Goal: Task Accomplishment & Management: Use online tool/utility

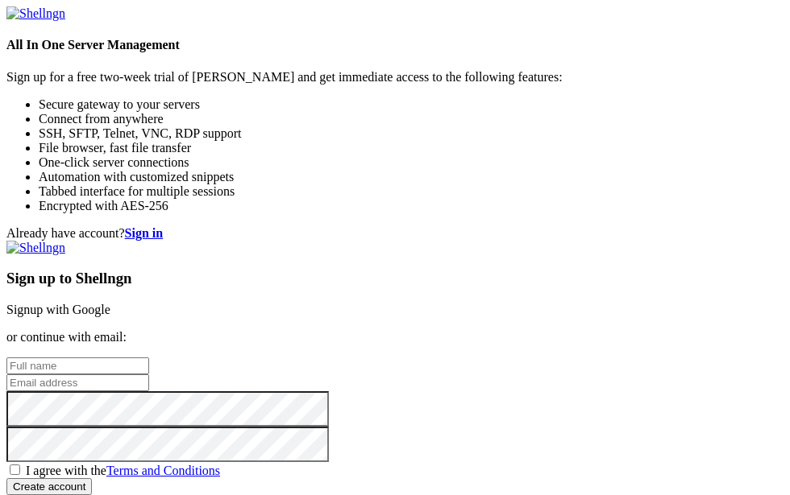
scroll to position [81, 0]
click at [149, 358] on input "text" at bounding box center [77, 366] width 143 height 17
type input "[EMAIL_ADDRESS][DOMAIN_NAME]"
drag, startPoint x: 468, startPoint y: 264, endPoint x: 296, endPoint y: 264, distance: 172.4
click at [296, 264] on div "Already have account? Sign in Sign up to Shellngn Signup with Google or continu…" at bounding box center [394, 360] width 777 height 269
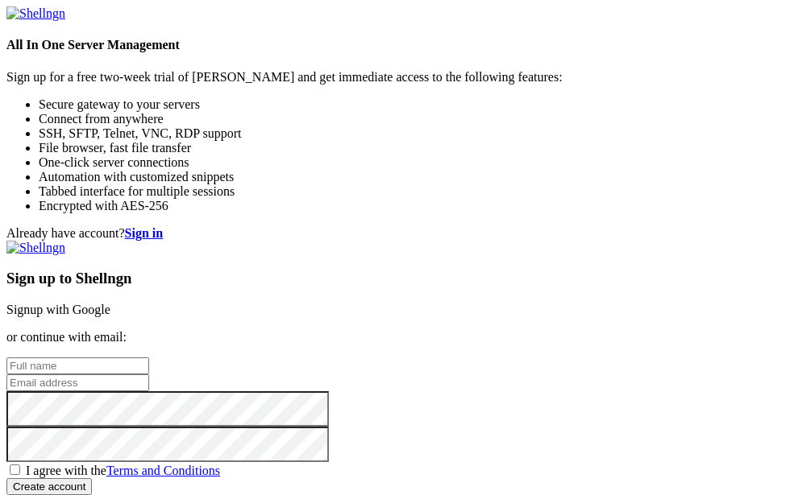
click at [149, 375] on input "email" at bounding box center [77, 383] width 143 height 17
paste input "[EMAIL_ADDRESS][DOMAIN_NAME]"
type input "[EMAIL_ADDRESS][DOMAIN_NAME]"
click at [149, 358] on input "text" at bounding box center [77, 366] width 143 height 17
type input "Awande"
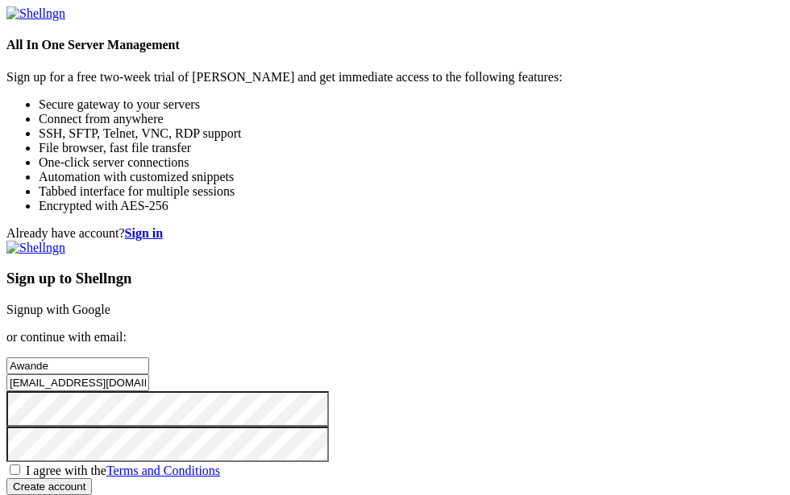
scroll to position [161, 0]
click at [342, 354] on div "Already have account? Sign in Sign up to Shellngn Signup with Google or continu…" at bounding box center [394, 360] width 777 height 269
click at [220, 464] on span "I agree with the Terms and Conditions" at bounding box center [123, 471] width 194 height 14
click at [20, 465] on input "I agree with the Terms and Conditions" at bounding box center [15, 470] width 10 height 10
checkbox input "true"
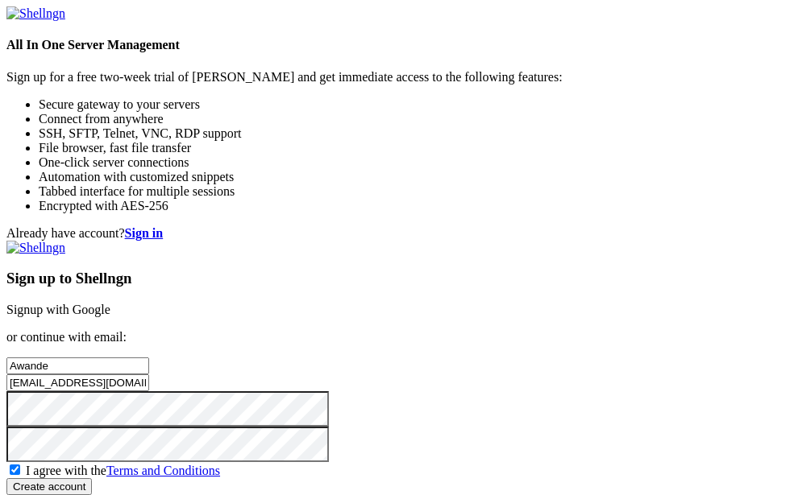
click at [92, 479] on input "Create account" at bounding box center [48, 487] width 85 height 17
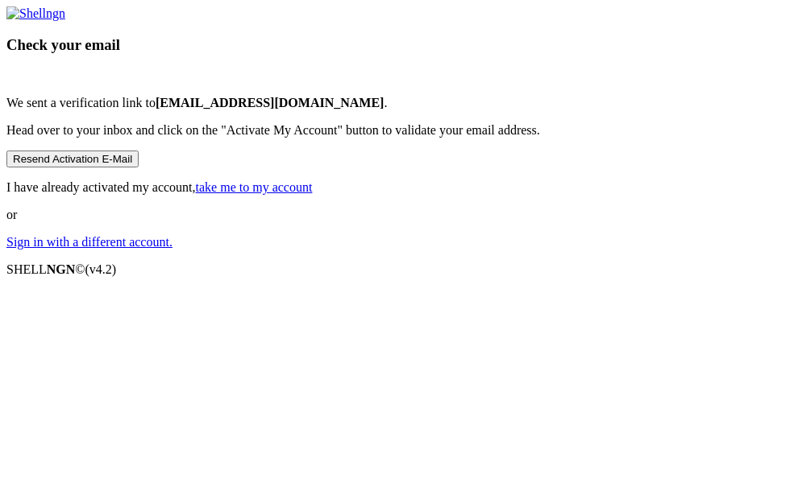
scroll to position [77, 0]
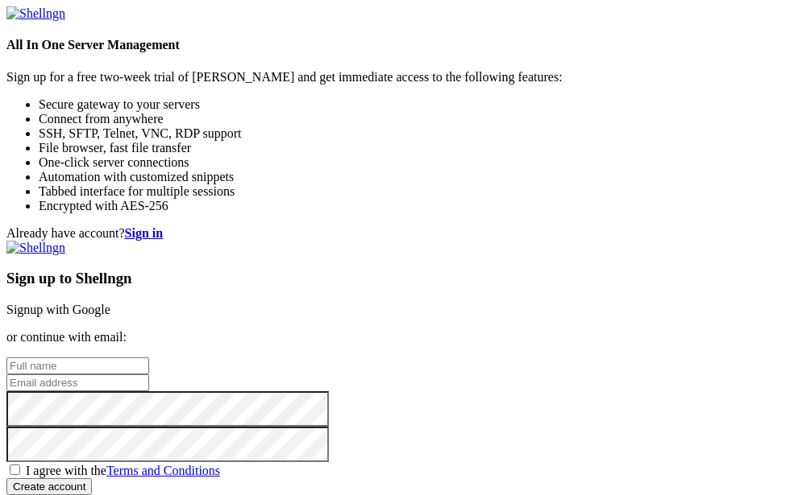
click at [149, 358] on input "text" at bounding box center [77, 366] width 143 height 17
type input "Awande"
type input "awandes@cgic.co.za"
drag, startPoint x: 466, startPoint y: 315, endPoint x: 290, endPoint y: 315, distance: 176.4
click at [290, 315] on div "Already have account? Sign in Sign up to Shellngn Signup with Google or continu…" at bounding box center [394, 360] width 777 height 269
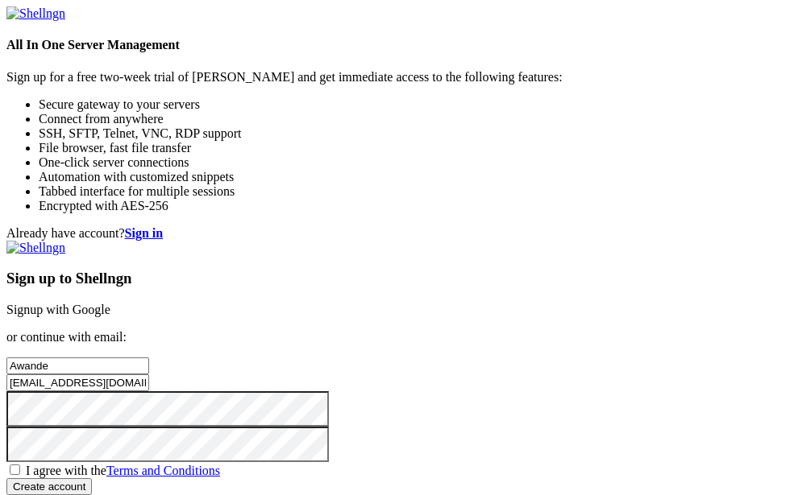
type input "[EMAIL_ADDRESS][DOMAIN_NAME]"
click at [220, 464] on span "I agree with the Terms and Conditions" at bounding box center [123, 471] width 194 height 14
click at [20, 465] on input "I agree with the Terms and Conditions" at bounding box center [15, 470] width 10 height 10
checkbox input "true"
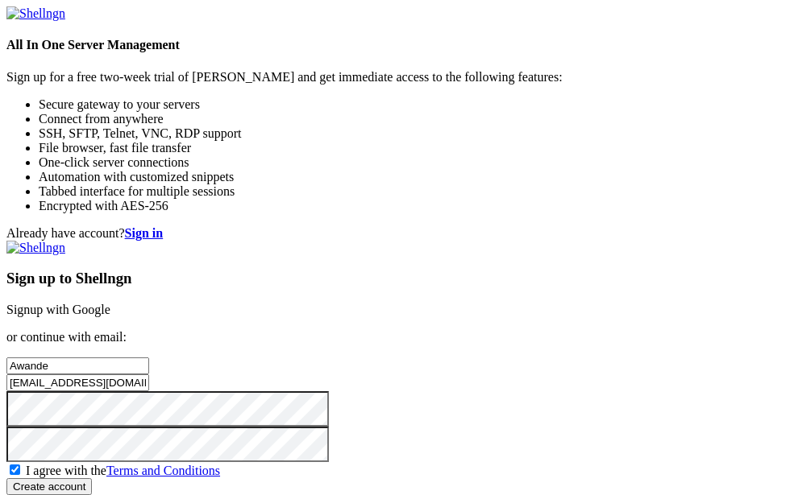
click at [92, 479] on input "Create account" at bounding box center [48, 487] width 85 height 17
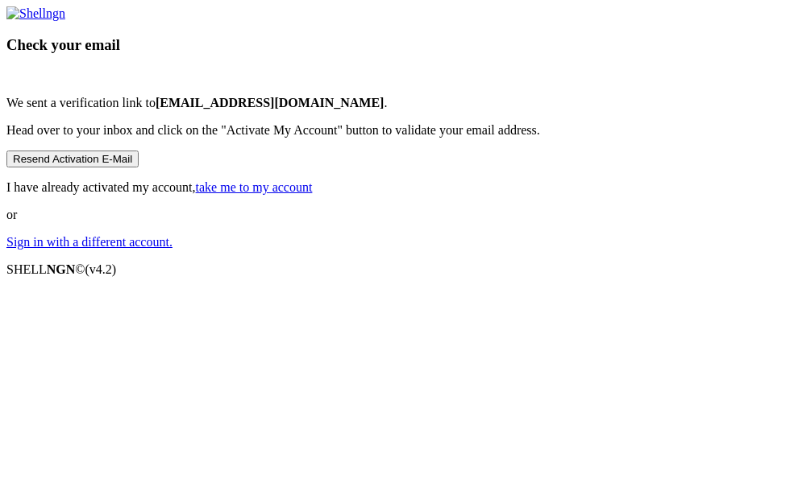
click at [313, 194] on link "take me to my account" at bounding box center [254, 187] width 117 height 14
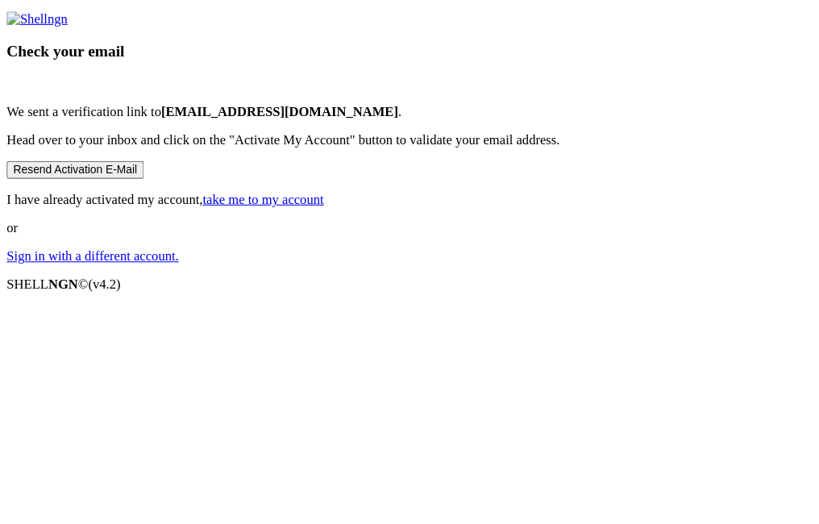
scroll to position [77, 0]
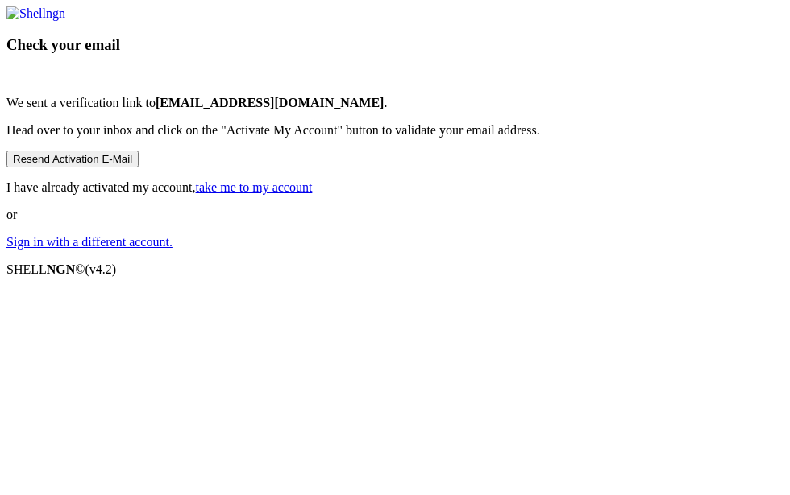
click at [313, 194] on link "take me to my account" at bounding box center [254, 187] width 117 height 14
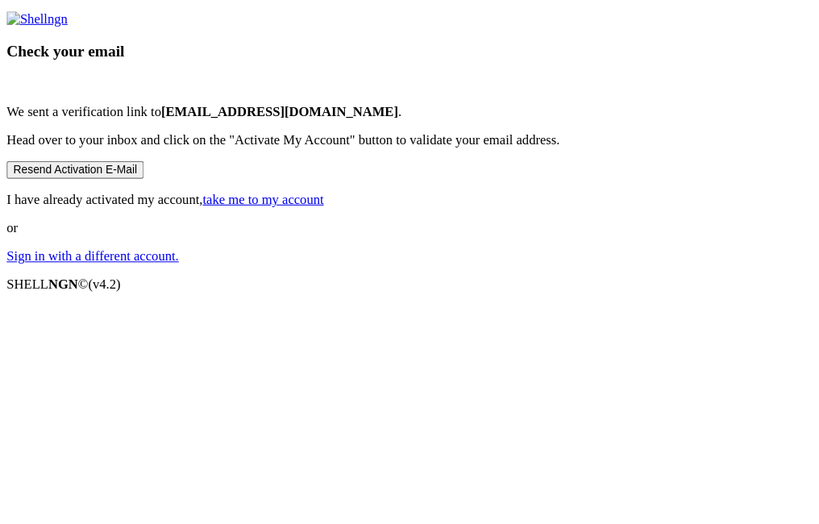
scroll to position [49, 0]
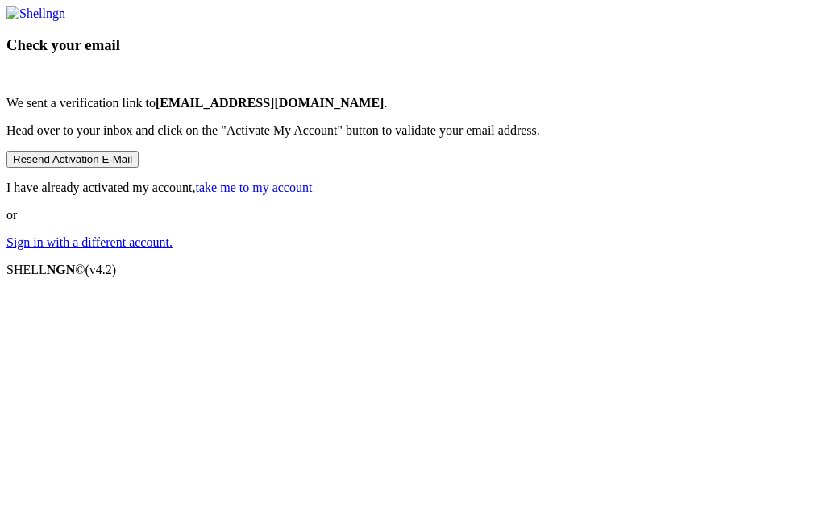
click at [313, 194] on link "take me to my account" at bounding box center [254, 187] width 117 height 14
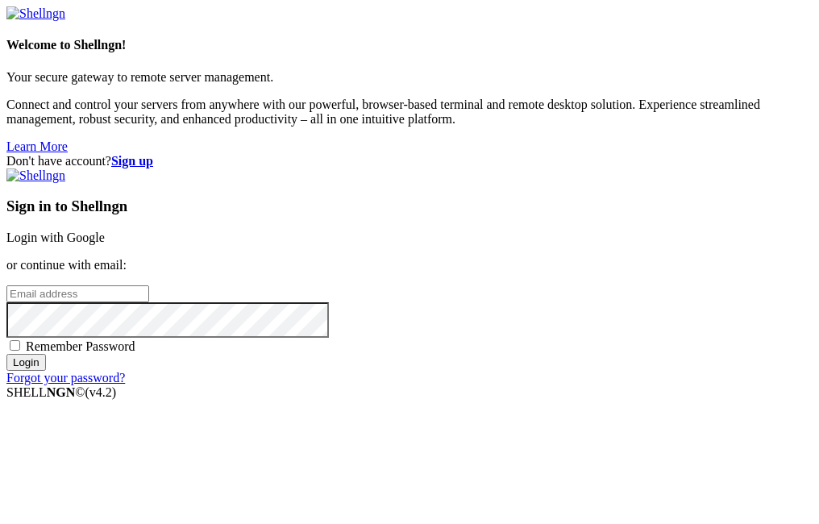
click at [149, 285] on input "email" at bounding box center [77, 293] width 143 height 17
type input "[EMAIL_ADDRESS][DOMAIN_NAME]"
click at [6, 354] on input "Login" at bounding box center [25, 362] width 39 height 17
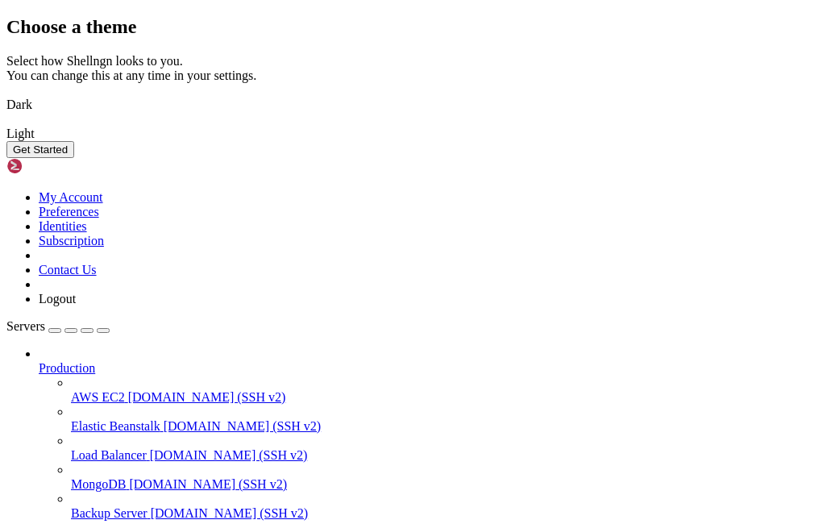
click at [74, 158] on button "Get Started" at bounding box center [40, 149] width 68 height 17
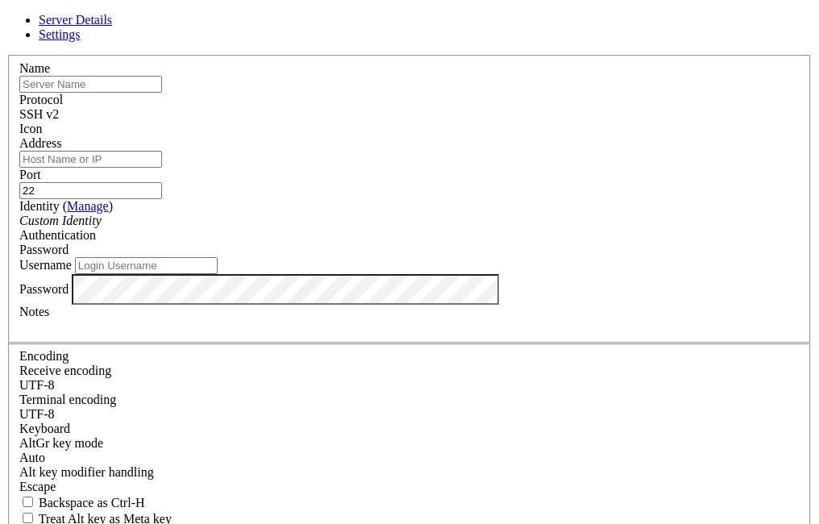
click at [162, 93] on input "text" at bounding box center [90, 84] width 143 height 17
type input "[TECHNICAL_ID]"
click at [162, 164] on input "Address" at bounding box center [90, 159] width 143 height 17
drag, startPoint x: 267, startPoint y: 113, endPoint x: 189, endPoint y: 112, distance: 78.2
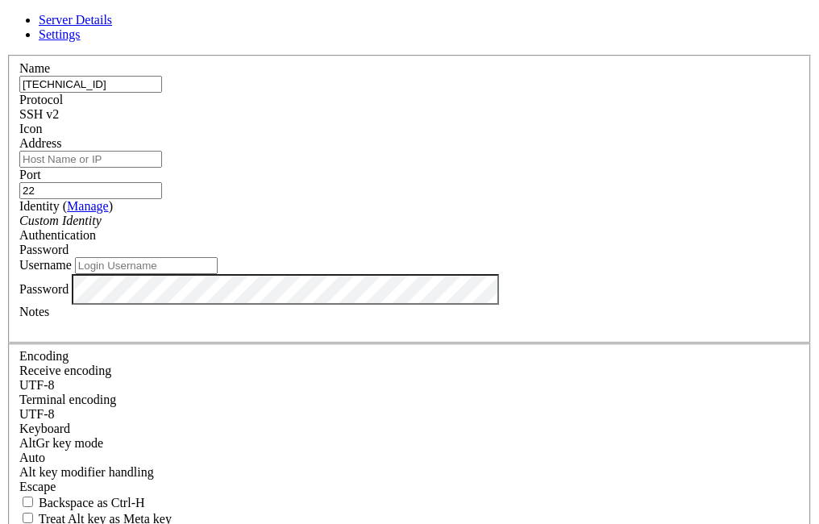
click at [189, 93] on div "Name [TECHNICAL_ID]" at bounding box center [409, 76] width 780 height 31
click at [162, 168] on input "Address" at bounding box center [90, 159] width 143 height 17
paste input "[TECHNICAL_ID]"
type input "[TECHNICAL_ID]"
click at [162, 182] on input "22" at bounding box center [90, 190] width 143 height 17
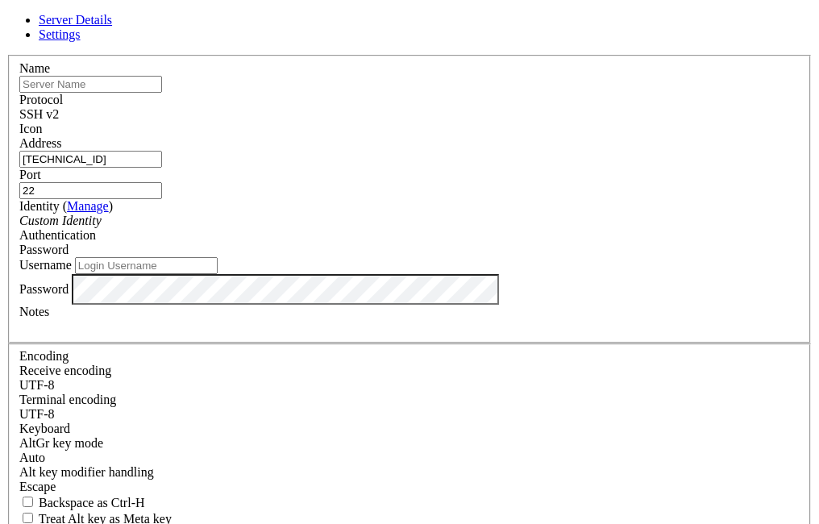
type input "2"
type input "1022"
click at [162, 93] on input "text" at bounding box center [90, 84] width 143 height 17
type input "WORKDAY"
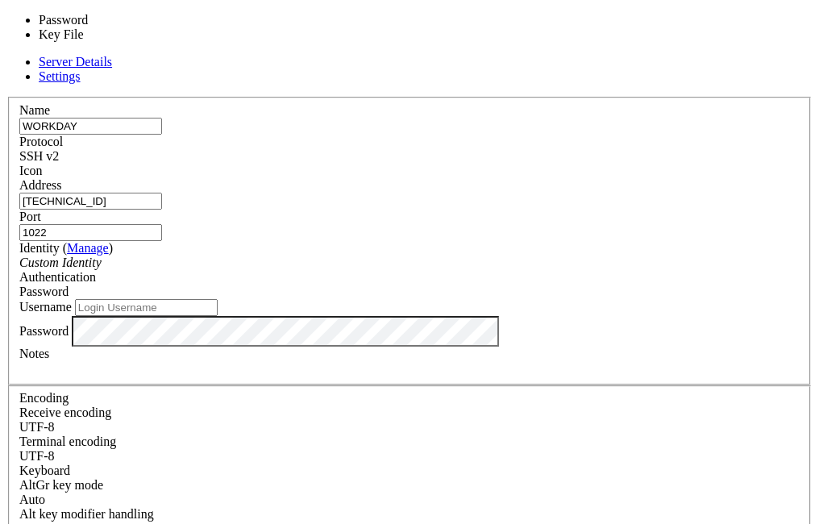
click at [68, 284] on span "Password" at bounding box center [43, 291] width 49 height 14
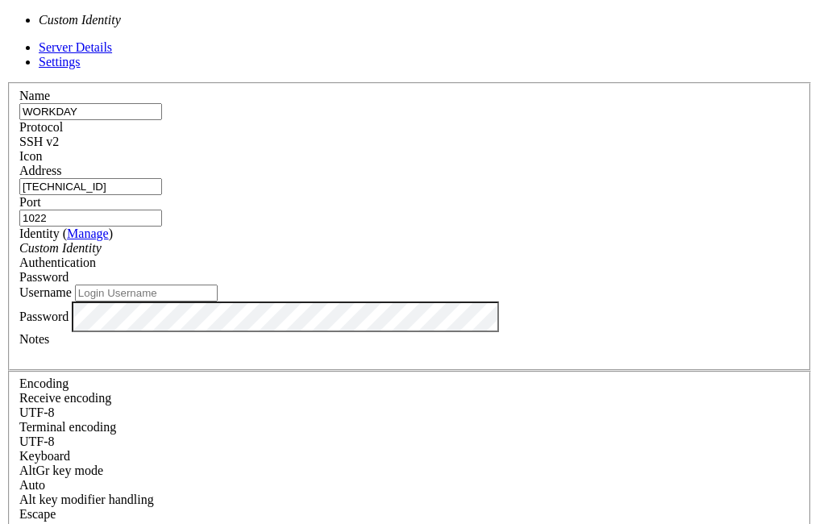
click at [341, 241] on div "Custom Identity" at bounding box center [409, 248] width 780 height 15
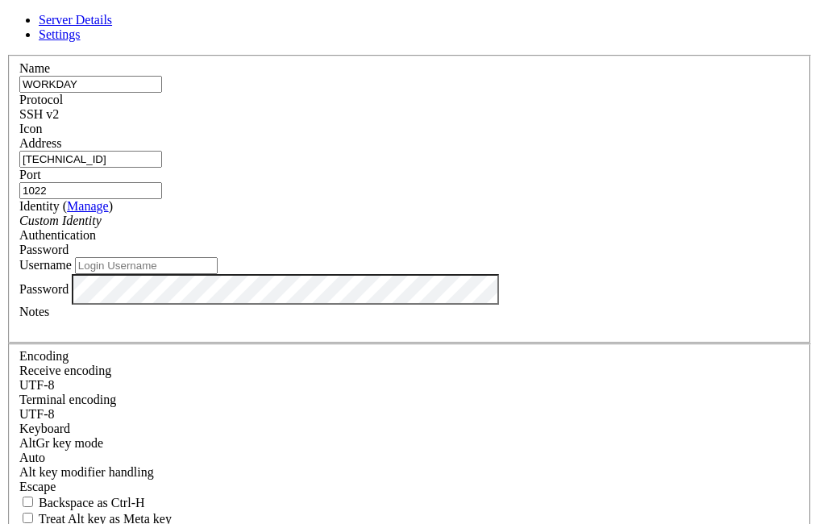
click at [218, 274] on input "Username" at bounding box center [146, 265] width 143 height 17
type input "sftpuser1"
drag, startPoint x: 200, startPoint y: 409, endPoint x: 216, endPoint y: 410, distance: 16.1
click at [201, 334] on div at bounding box center [409, 326] width 780 height 15
click at [220, 334] on div at bounding box center [409, 326] width 780 height 15
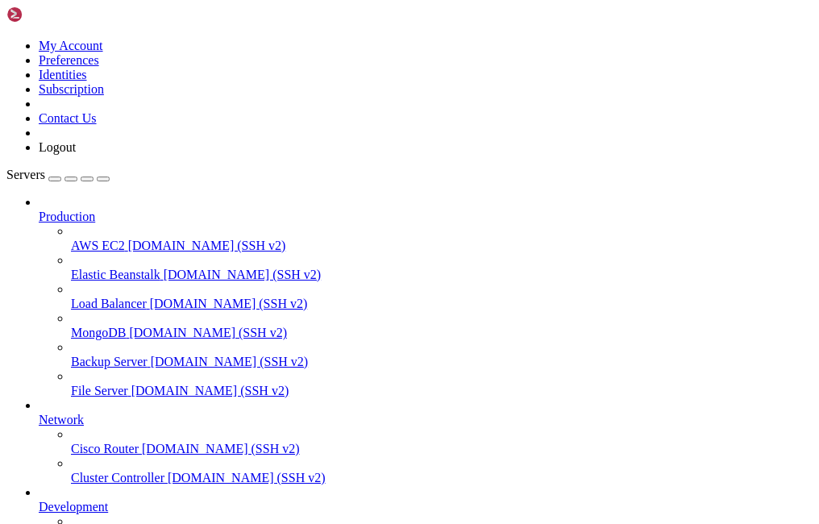
scroll to position [126, 0]
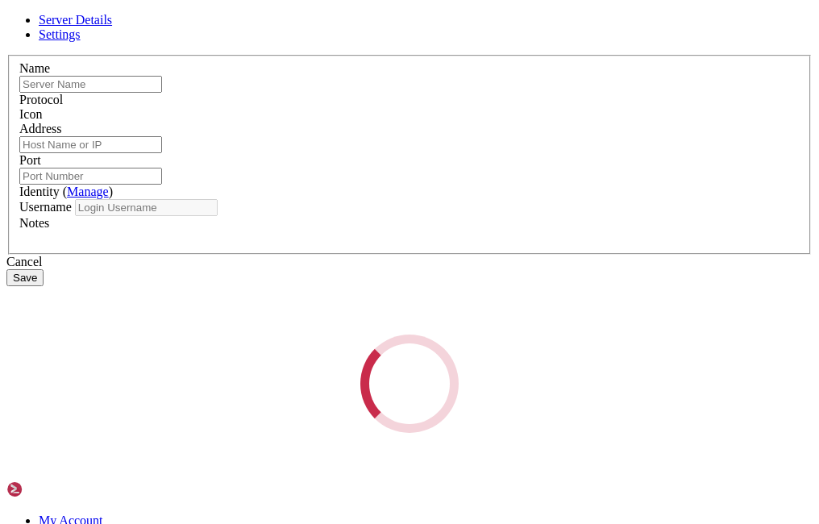
type input "WORKDAY"
type input "[TECHNICAL_ID]"
type input "1022"
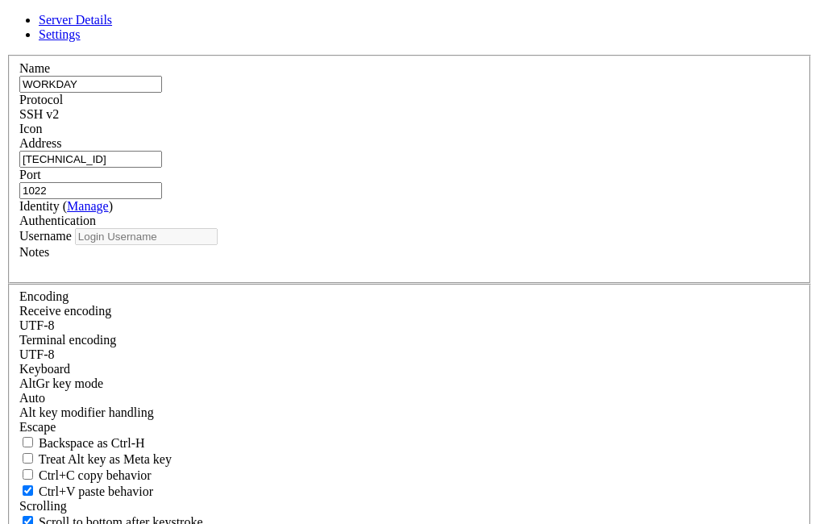
type input "sftpuser1"
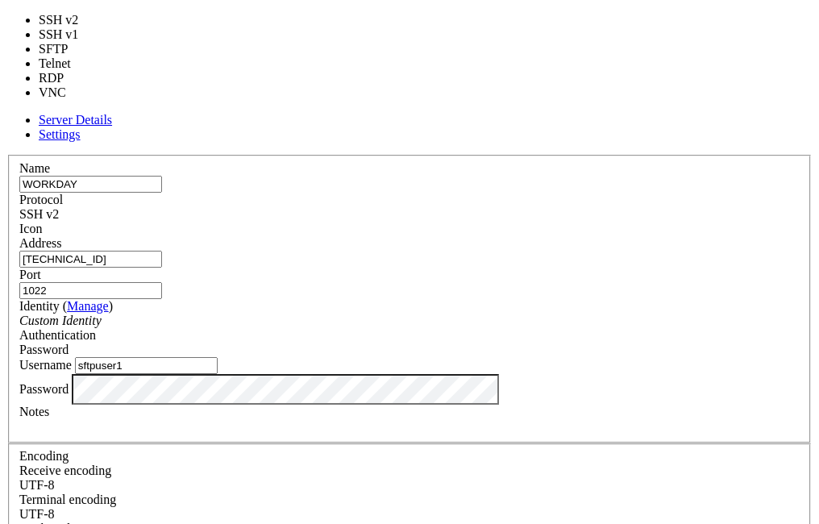
click at [517, 207] on div "SSH v2" at bounding box center [409, 214] width 780 height 15
type input "22"
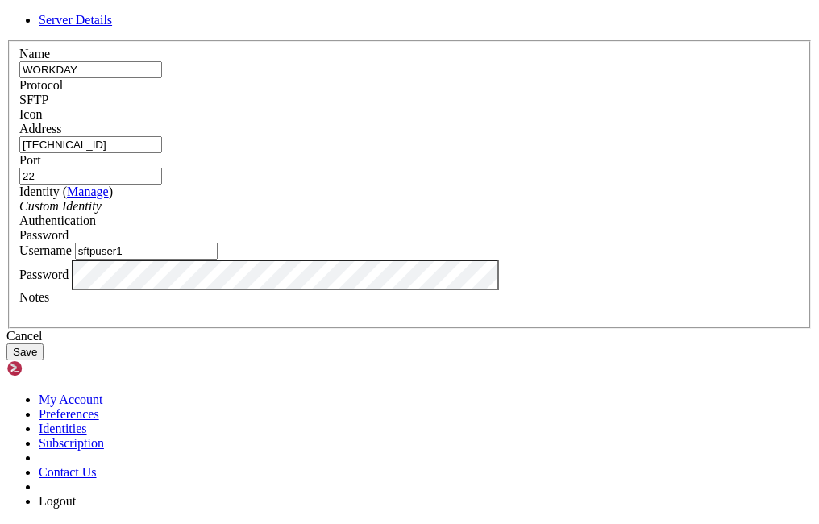
click at [44, 360] on button "Save" at bounding box center [24, 351] width 37 height 17
